Goal: Find specific page/section: Find specific page/section

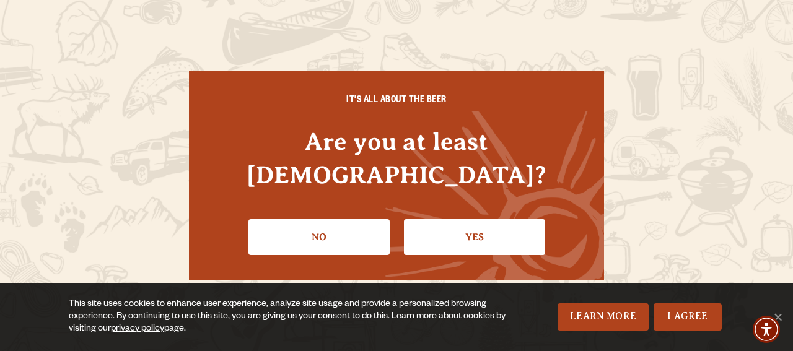
click at [506, 225] on link "Yes" at bounding box center [474, 237] width 141 height 36
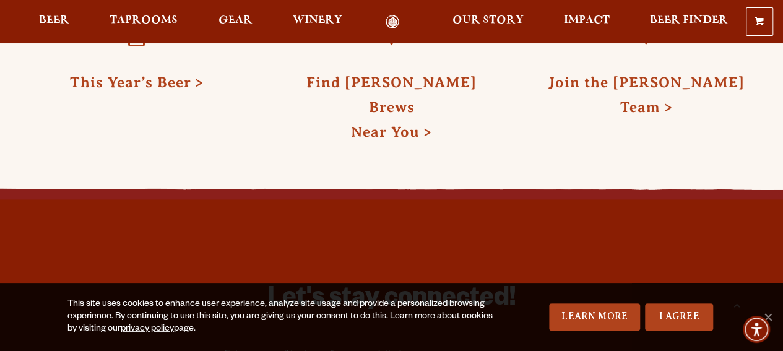
scroll to position [3194, 0]
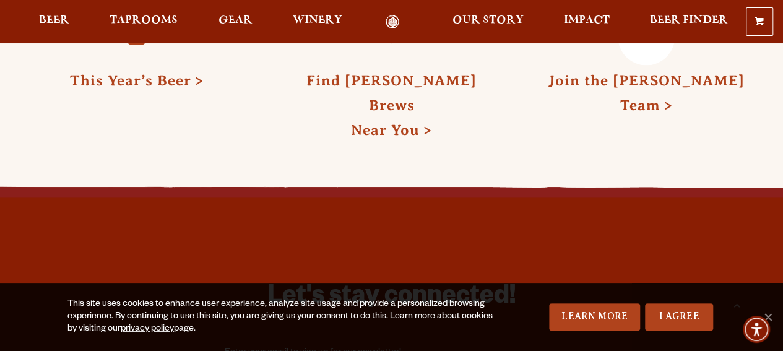
click at [652, 72] on link "Join the Odell Team" at bounding box center [647, 92] width 196 height 41
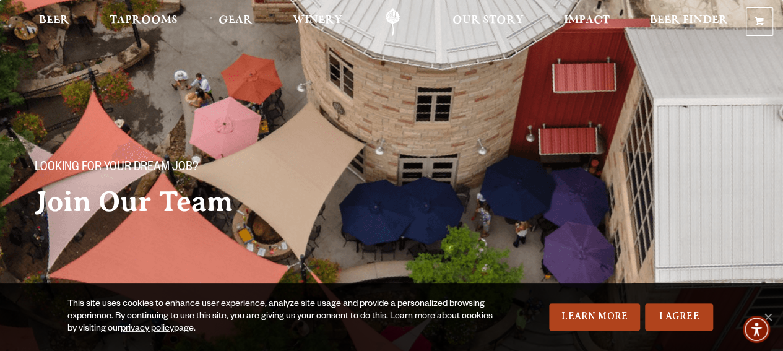
drag, startPoint x: 661, startPoint y: 195, endPoint x: 755, endPoint y: 248, distance: 108.1
click at [755, 248] on div "Looking for your dream job? Join Our Team" at bounding box center [391, 138] width 783 height 277
click at [706, 313] on link "I Agree" at bounding box center [679, 316] width 68 height 27
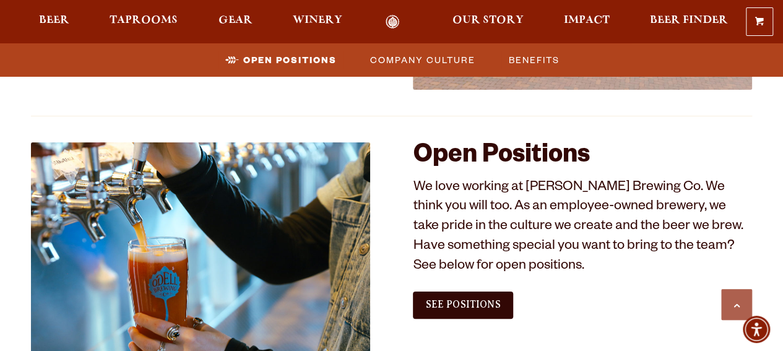
scroll to position [643, 0]
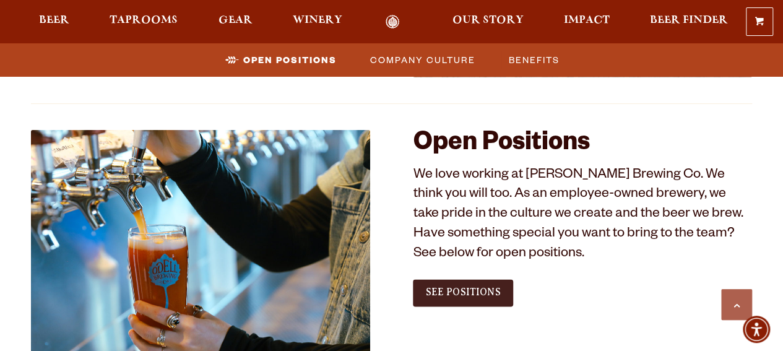
click at [449, 292] on span "See Positions" at bounding box center [462, 292] width 75 height 11
